Goal: Find specific page/section: Find specific page/section

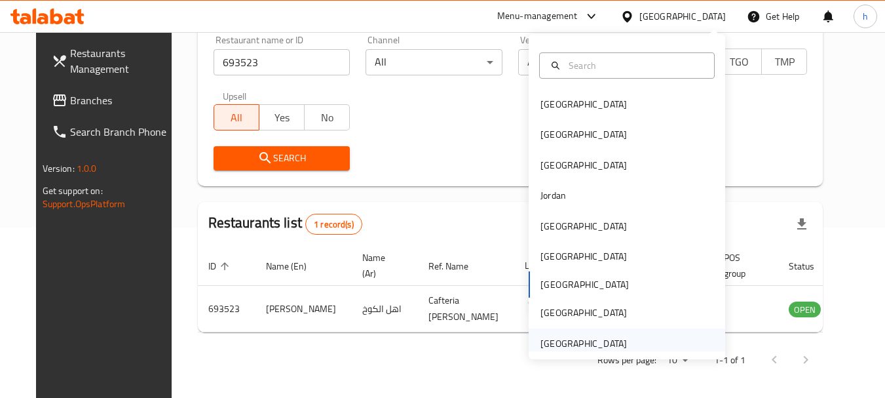
click at [546, 343] on div "[GEOGRAPHIC_DATA]" at bounding box center [584, 343] width 86 height 14
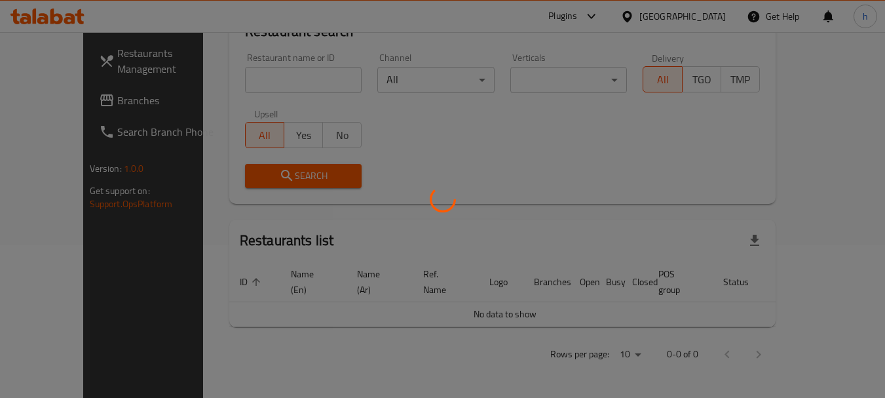
scroll to position [138, 0]
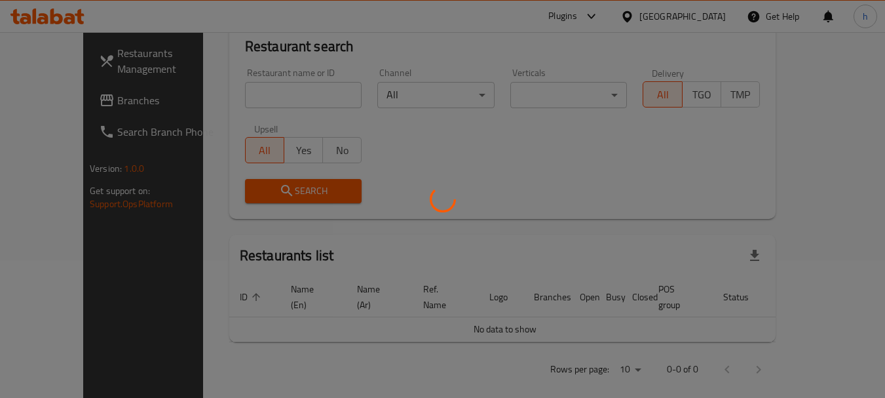
click at [57, 94] on div at bounding box center [442, 199] width 885 height 398
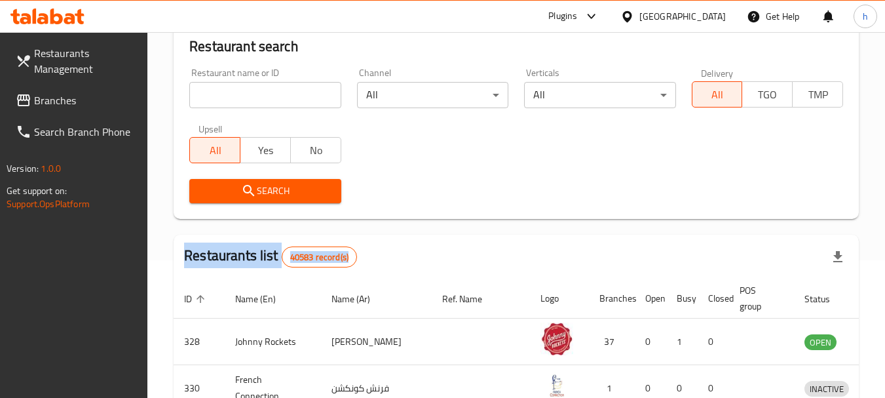
scroll to position [170, 0]
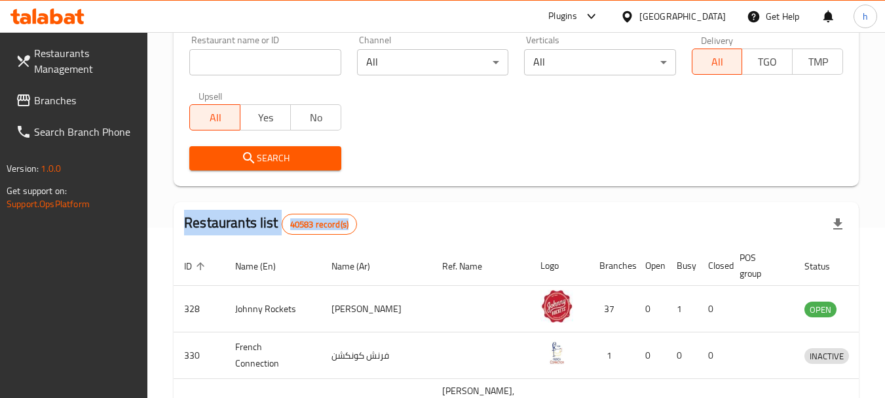
click at [51, 99] on span "Branches" at bounding box center [86, 100] width 104 height 16
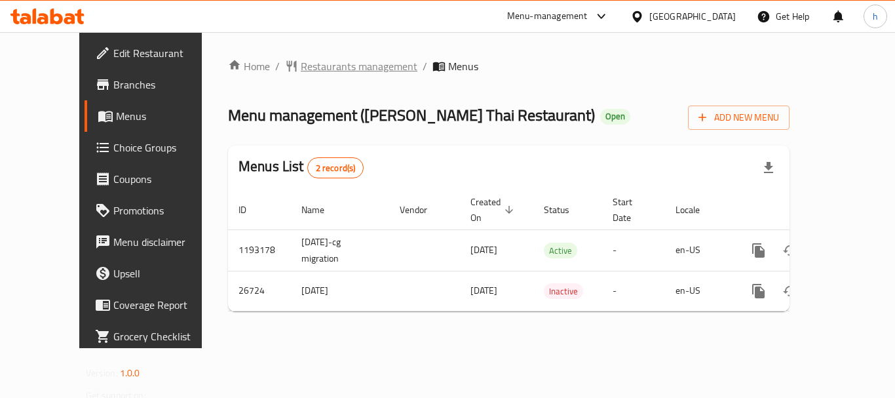
click at [332, 64] on span "Restaurants management" at bounding box center [359, 66] width 117 height 16
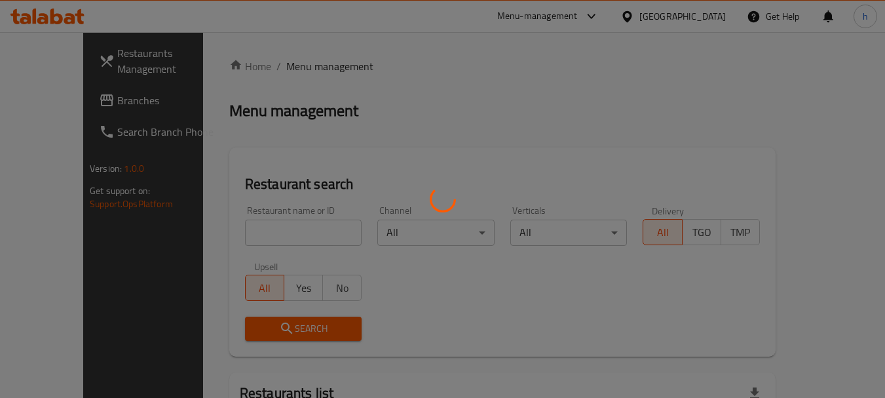
click at [248, 229] on div at bounding box center [442, 199] width 885 height 398
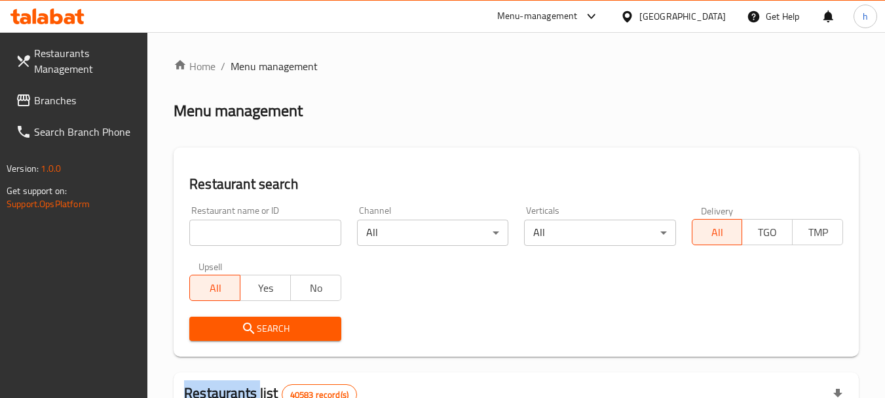
click at [248, 229] on input "search" at bounding box center [264, 232] width 151 height 26
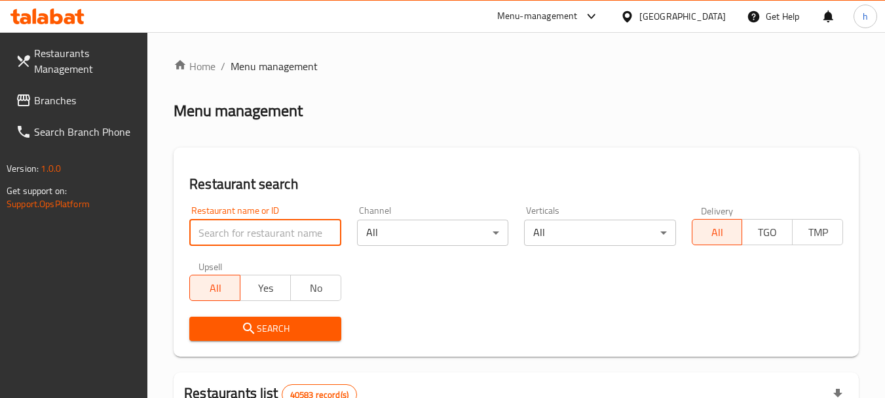
click at [248, 229] on input "search" at bounding box center [264, 232] width 151 height 26
paste input "13921"
type input "13921"
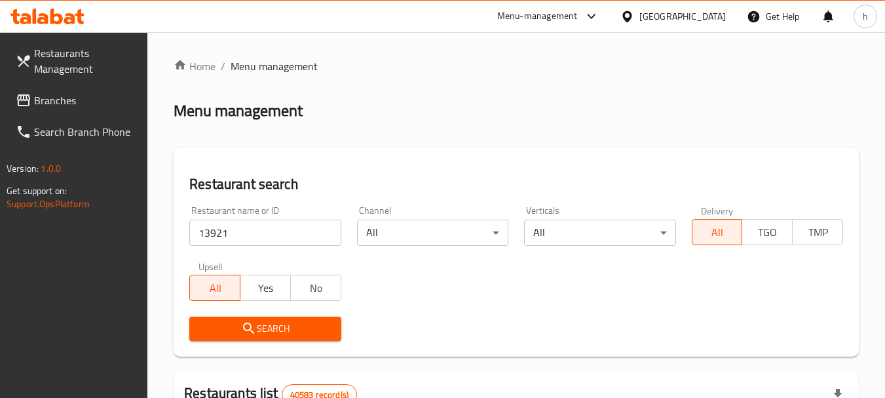
click at [250, 326] on icon "submit" at bounding box center [249, 328] width 16 height 16
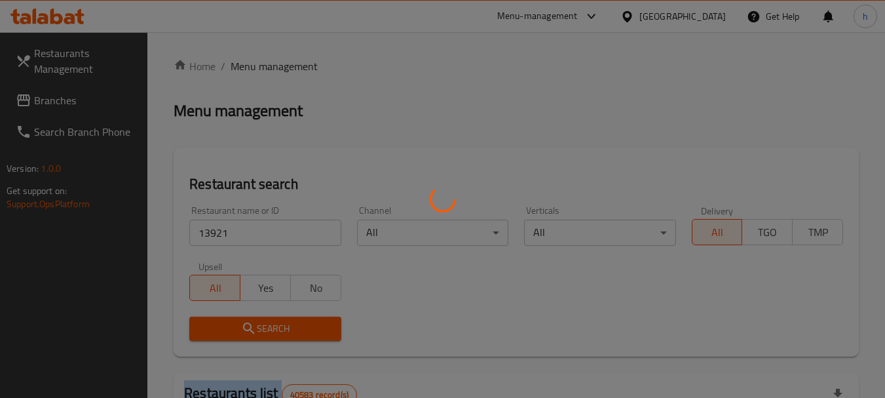
click at [250, 326] on div at bounding box center [442, 199] width 885 height 398
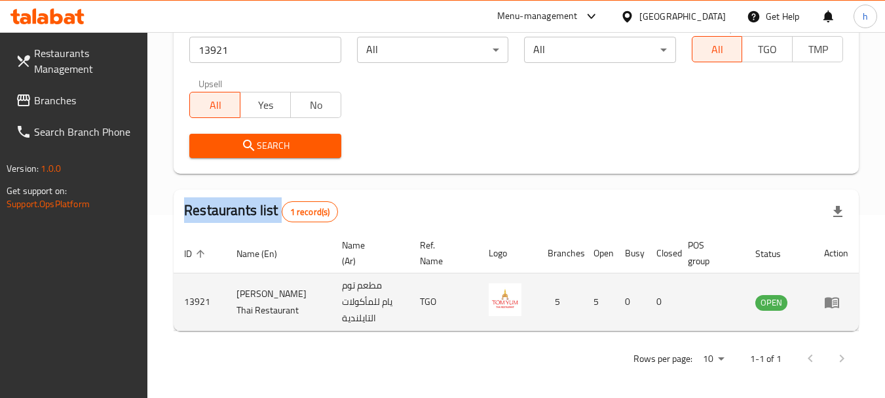
scroll to position [187, 0]
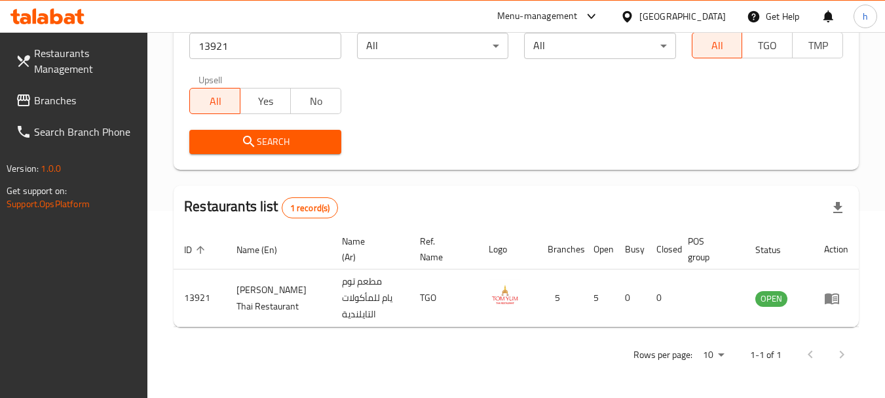
click at [672, 17] on div "United Arab Emirates" at bounding box center [682, 16] width 86 height 14
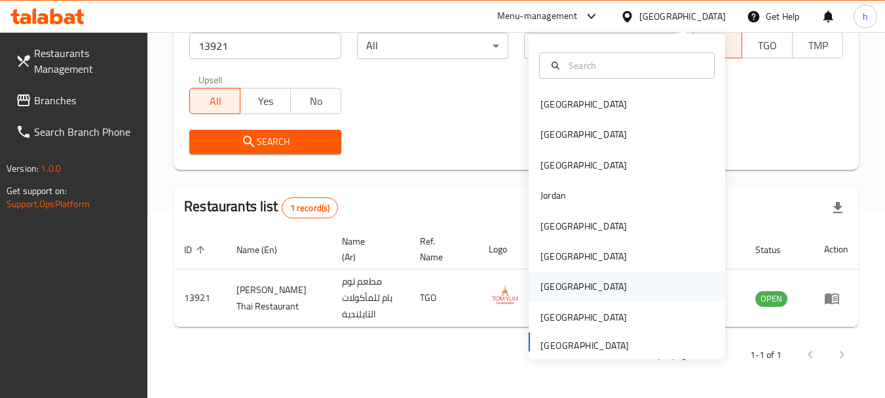
click at [544, 288] on div "[GEOGRAPHIC_DATA]" at bounding box center [584, 286] width 86 height 14
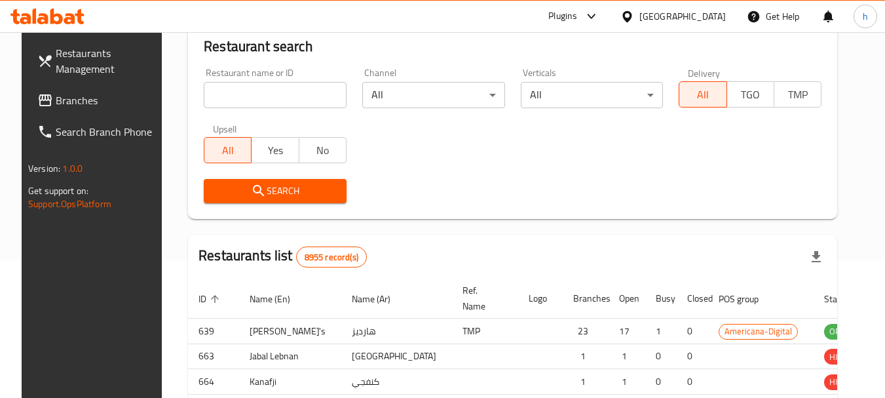
scroll to position [187, 0]
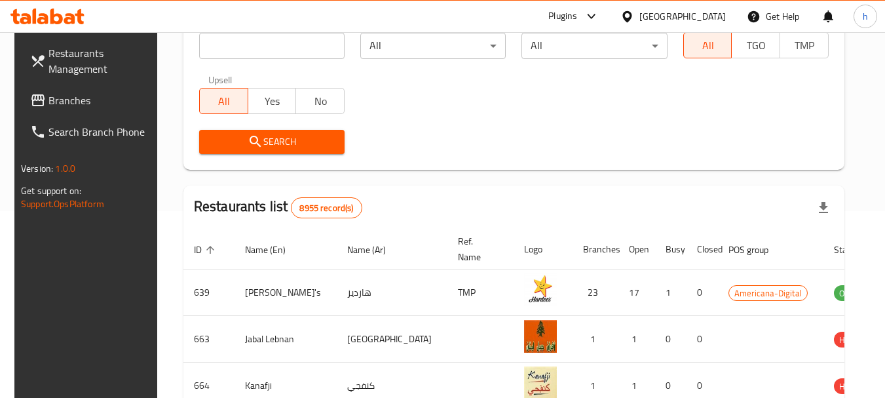
click at [58, 101] on span "Branches" at bounding box center [100, 100] width 104 height 16
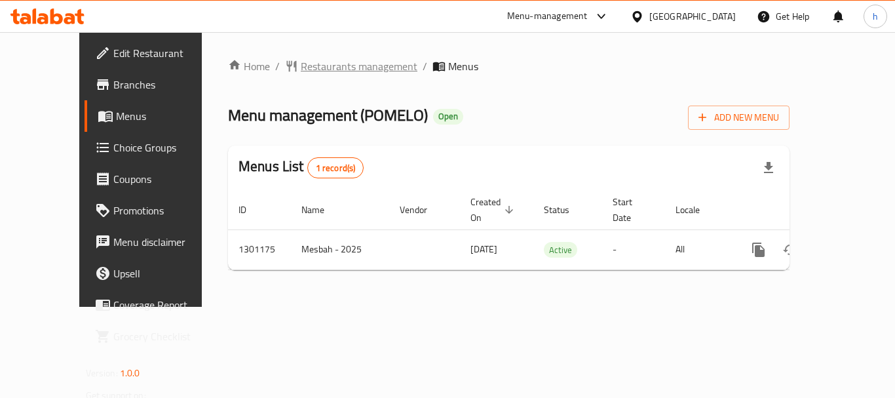
click at [314, 60] on span "Restaurants management" at bounding box center [359, 66] width 117 height 16
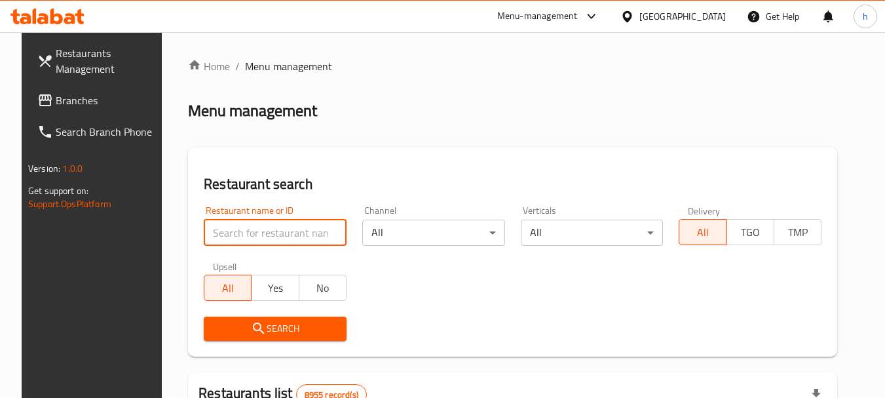
click at [275, 225] on input "search" at bounding box center [275, 232] width 143 height 26
paste input "701921"
type input "701921"
click at [255, 332] on icon "submit" at bounding box center [259, 328] width 16 height 16
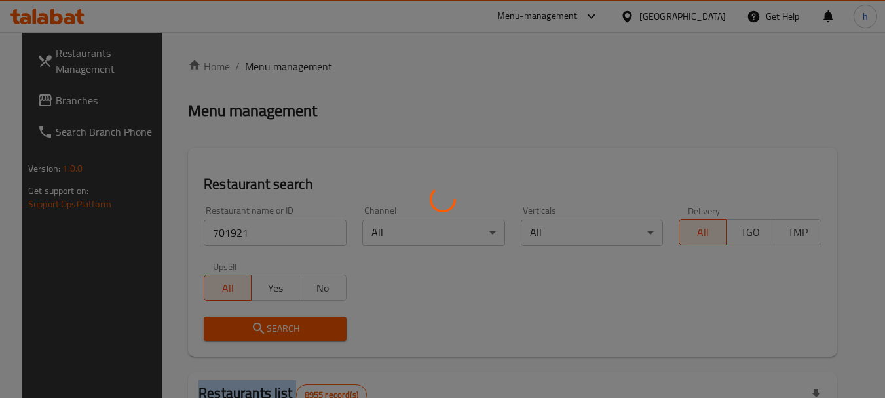
click at [255, 332] on div at bounding box center [442, 199] width 885 height 398
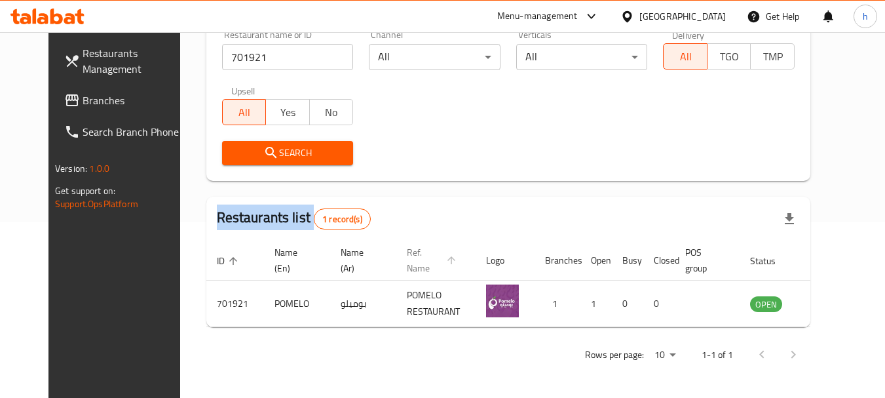
scroll to position [110, 0]
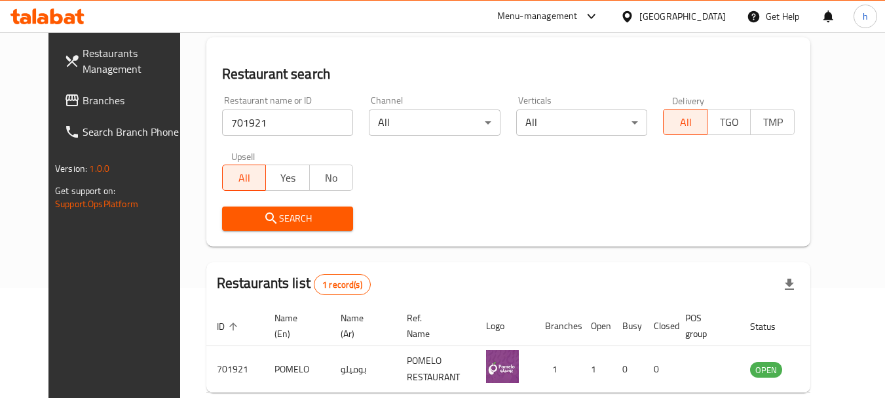
click at [706, 16] on div "[GEOGRAPHIC_DATA]" at bounding box center [682, 16] width 86 height 14
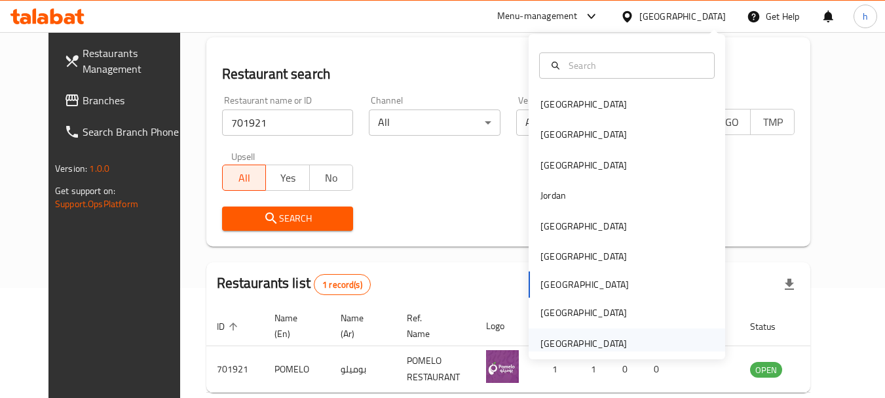
click at [541, 349] on div "[GEOGRAPHIC_DATA]" at bounding box center [584, 343] width 86 height 14
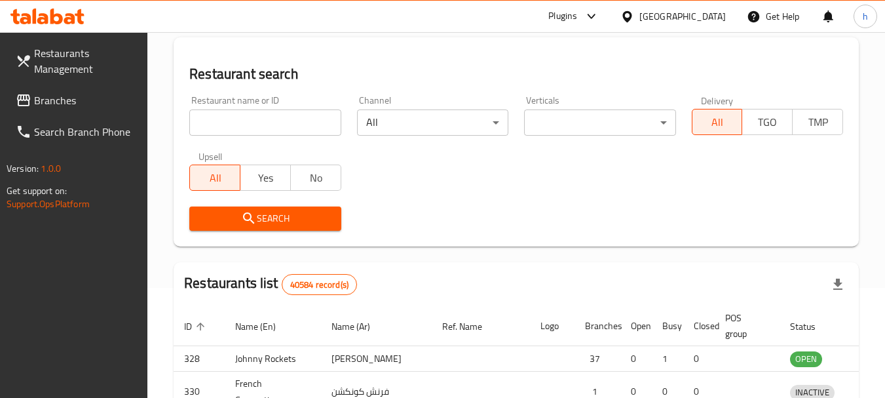
click at [53, 100] on div at bounding box center [442, 199] width 885 height 398
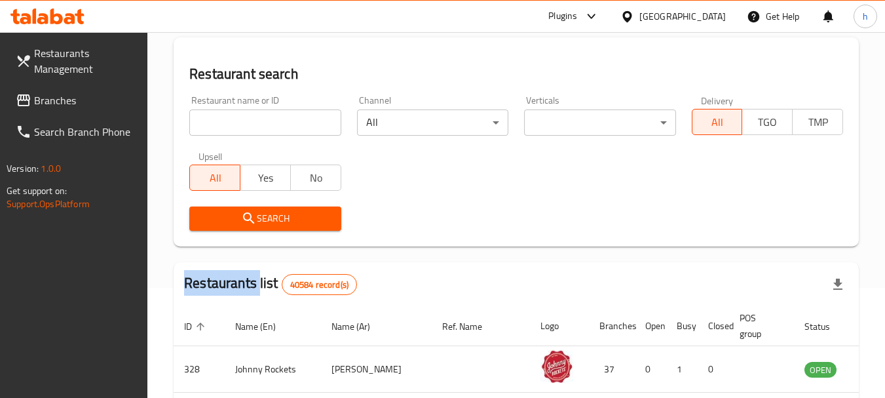
click at [53, 100] on div "Restaurants Management Branches Search Branch Phone Version: 1.0.0 Get support …" at bounding box center [442, 349] width 885 height 854
click at [53, 100] on span "Branches" at bounding box center [86, 100] width 104 height 16
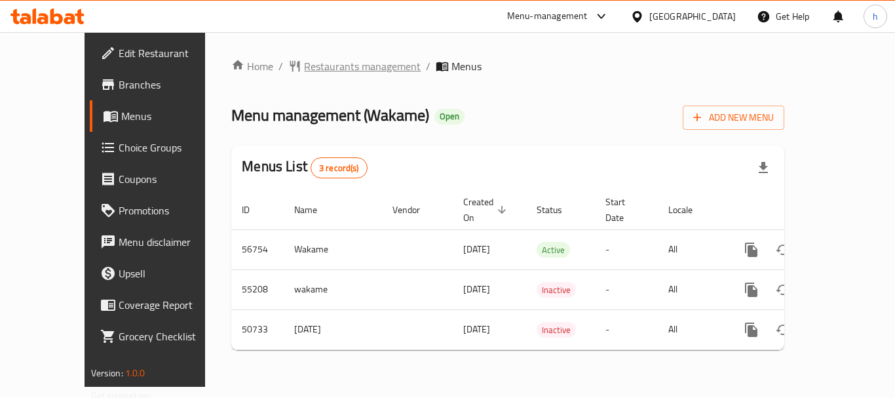
click at [304, 67] on span "Restaurants management" at bounding box center [362, 66] width 117 height 16
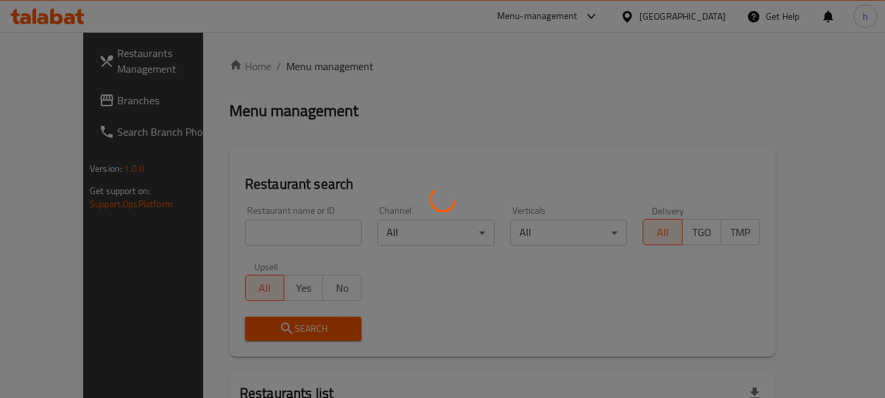
click at [235, 227] on div at bounding box center [442, 199] width 885 height 398
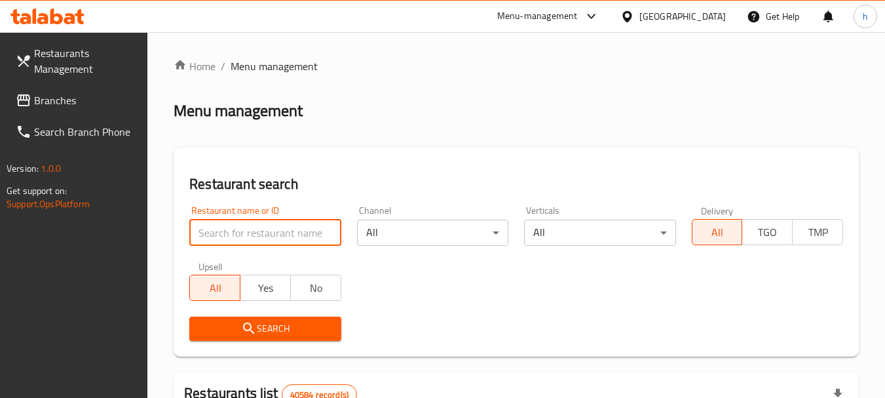
click at [235, 227] on input "search" at bounding box center [264, 232] width 151 height 26
paste input "13192"
type input "13192"
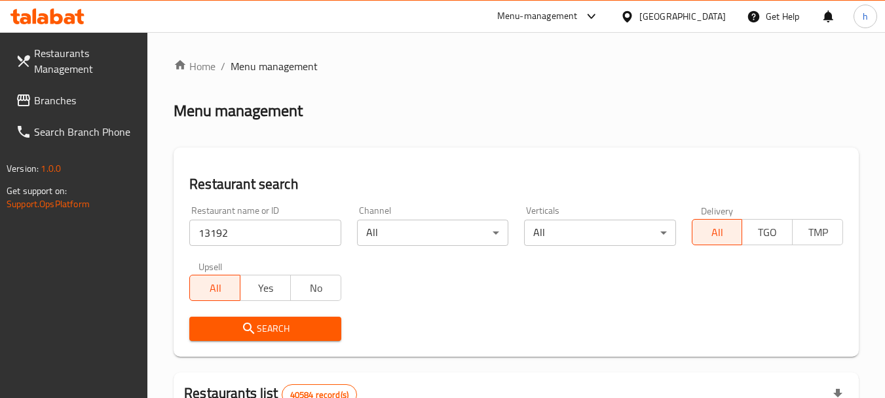
click at [250, 321] on icon "submit" at bounding box center [249, 328] width 16 height 16
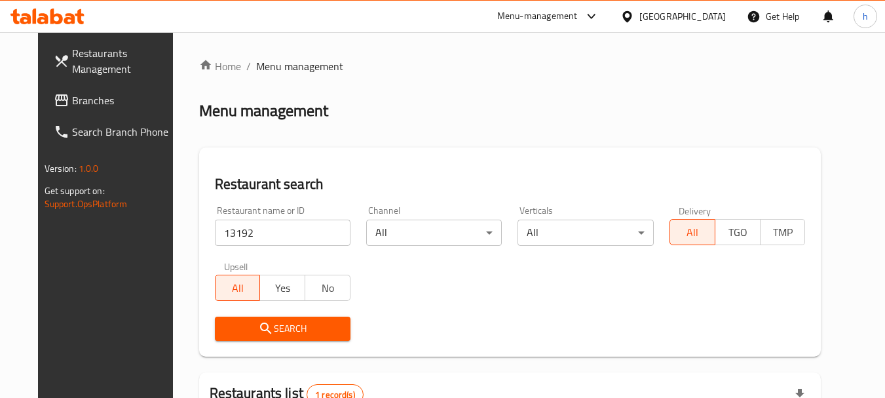
scroll to position [170, 0]
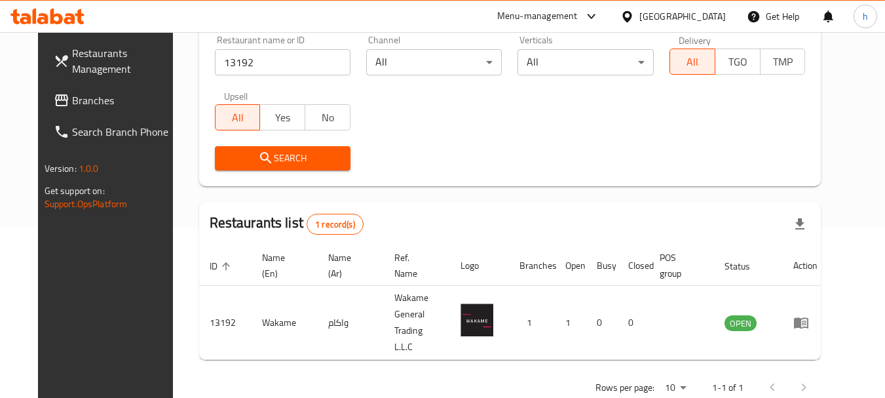
click at [685, 12] on div "United Arab Emirates" at bounding box center [682, 16] width 86 height 14
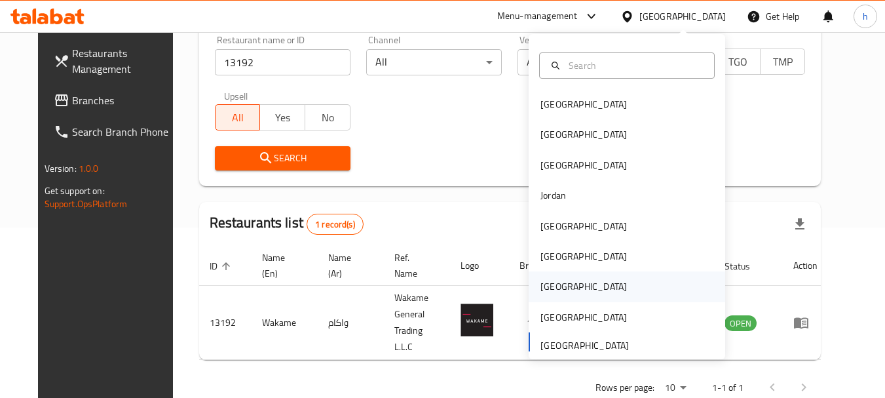
click at [558, 288] on div "[GEOGRAPHIC_DATA]" at bounding box center [583, 286] width 107 height 30
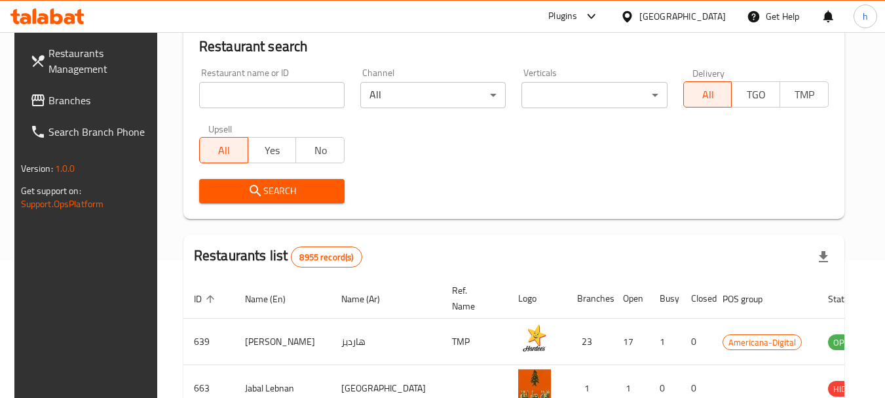
scroll to position [170, 0]
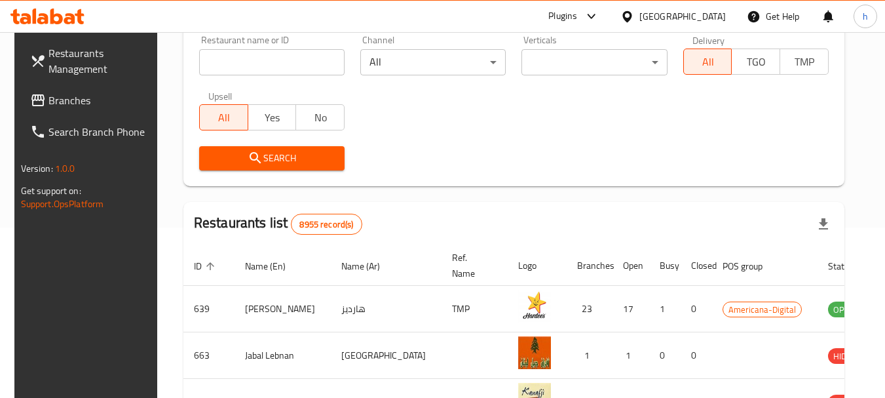
click at [44, 95] on div at bounding box center [442, 199] width 885 height 398
click at [48, 95] on span "Branches" at bounding box center [100, 100] width 104 height 16
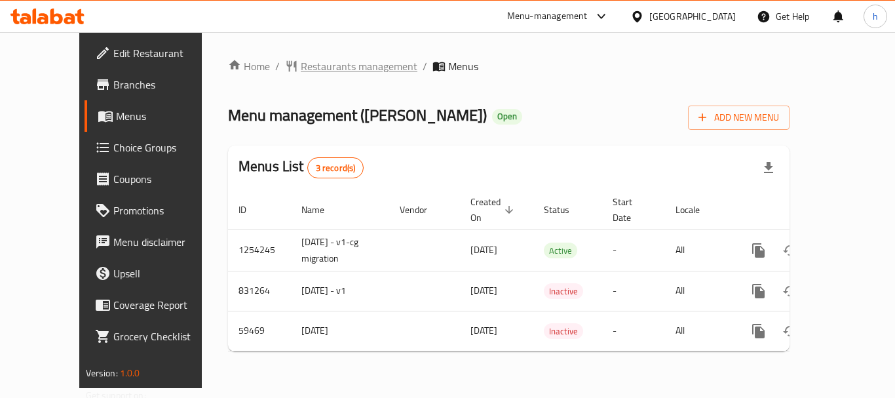
click at [301, 65] on span "Restaurants management" at bounding box center [359, 66] width 117 height 16
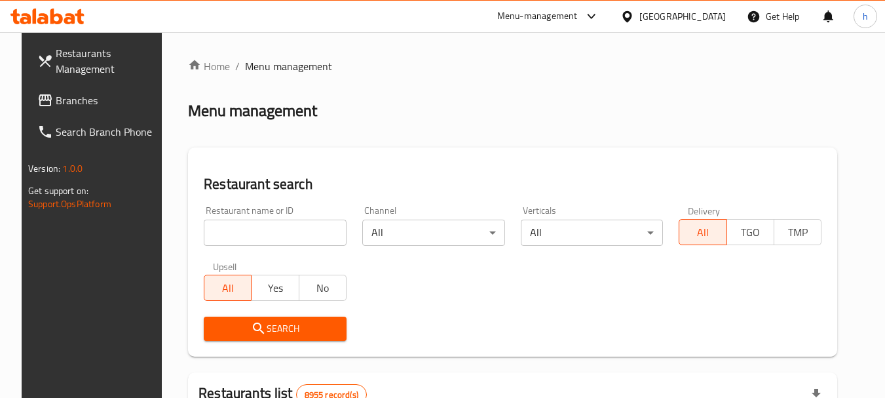
click at [237, 221] on input "search" at bounding box center [275, 232] width 143 height 26
paste input "28826"
type input "28826"
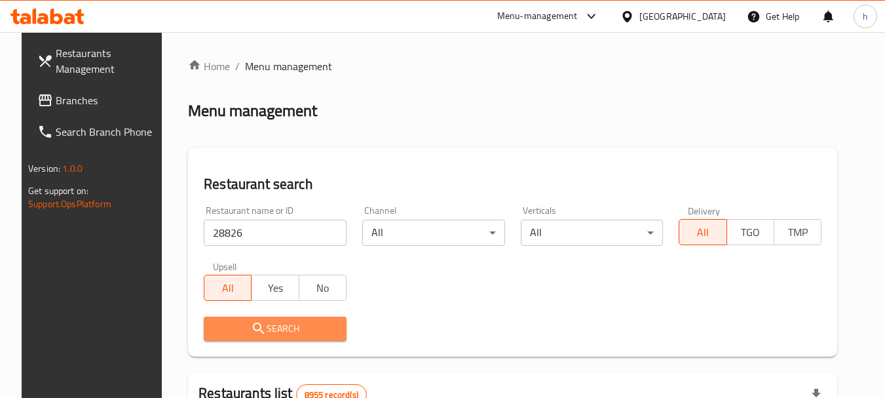
click at [253, 324] on icon "submit" at bounding box center [258, 327] width 11 height 11
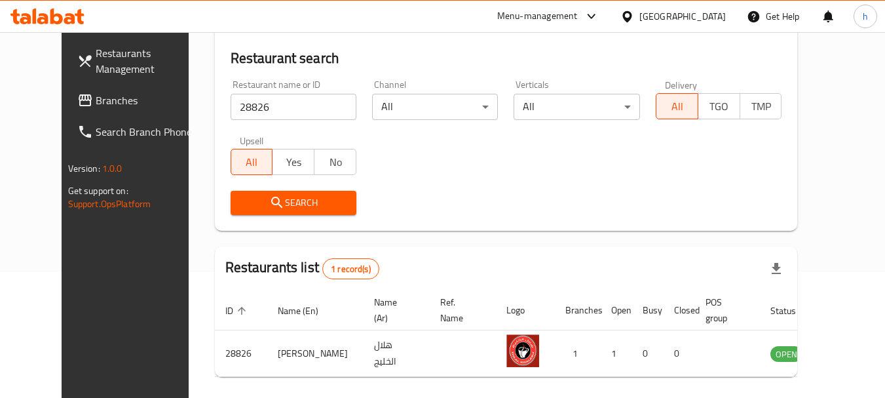
scroll to position [131, 0]
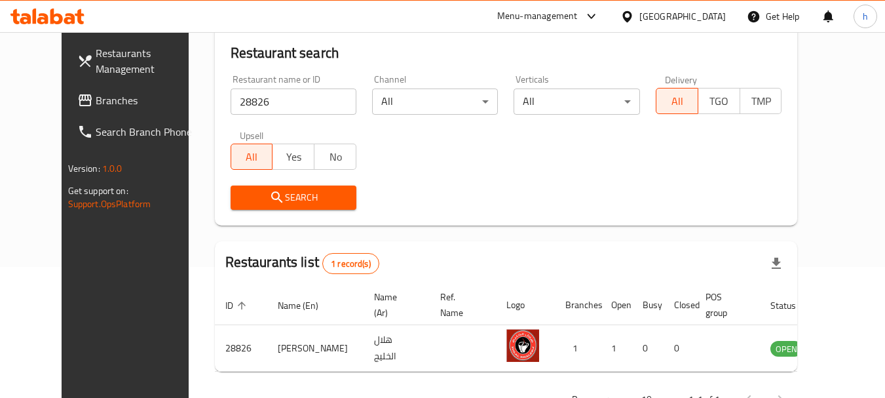
click at [269, 194] on span "Search" at bounding box center [293, 197] width 105 height 16
